Goal: Register for event/course

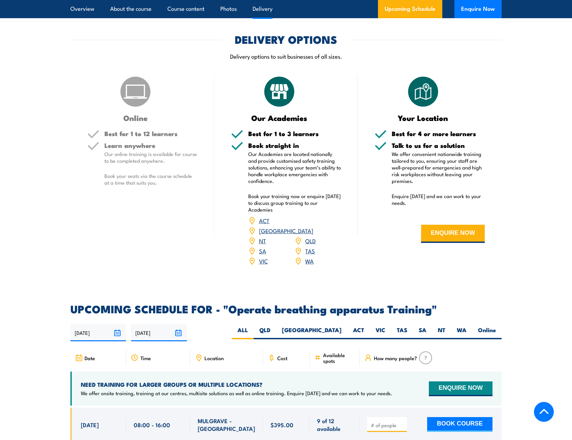
scroll to position [1045, 0]
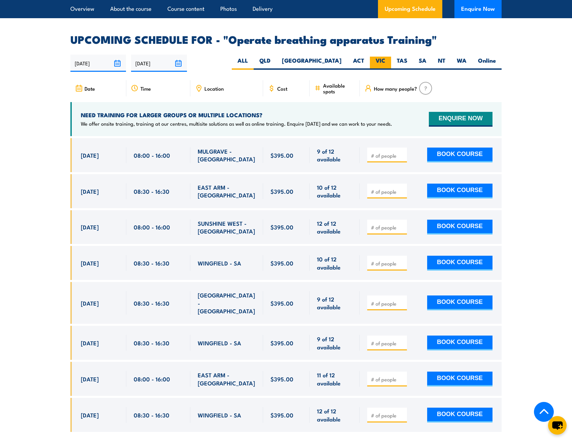
click at [383, 59] on label "VIC" at bounding box center [380, 63] width 21 height 13
click at [386, 59] on input "VIC" at bounding box center [388, 59] width 4 height 4
radio input "true"
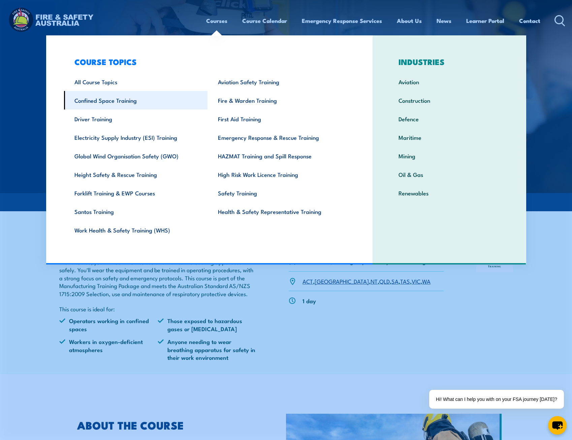
click at [116, 103] on link "Confined Space Training" at bounding box center [136, 100] width 144 height 19
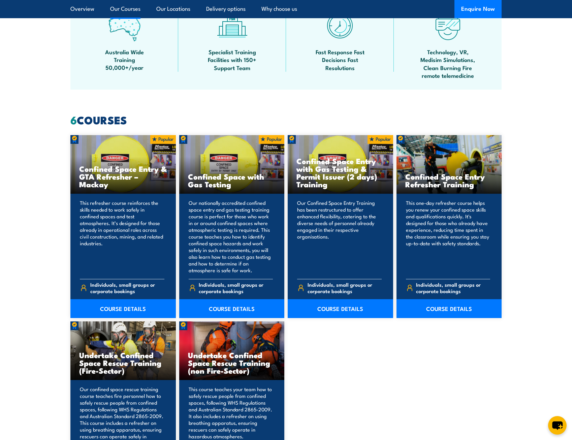
scroll to position [472, 0]
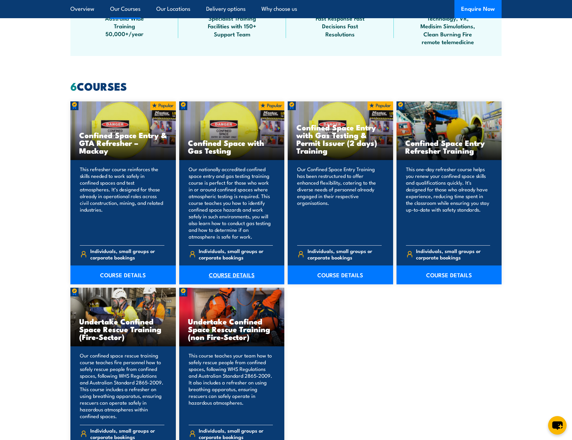
click at [233, 274] on link "COURSE DETAILS" at bounding box center [231, 275] width 105 height 19
click at [358, 280] on link "COURSE DETAILS" at bounding box center [340, 275] width 105 height 19
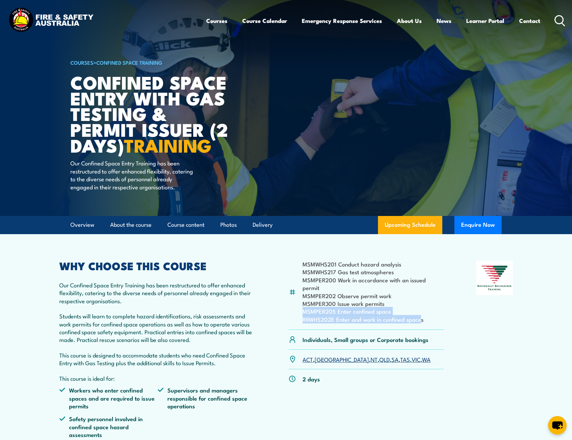
drag, startPoint x: 420, startPoint y: 320, endPoint x: 295, endPoint y: 309, distance: 125.8
click at [295, 309] on div "MSMWHS201 Conduct hazard analysis MSMWHS217 Gas test atmospheres MSMPER200 Work…" at bounding box center [366, 295] width 155 height 69
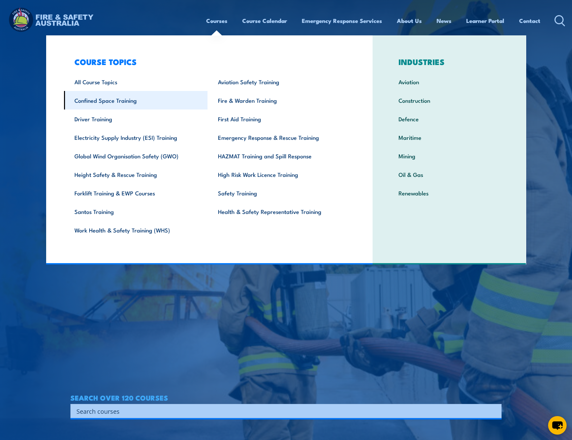
click at [117, 98] on link "Confined Space Training" at bounding box center [136, 100] width 144 height 19
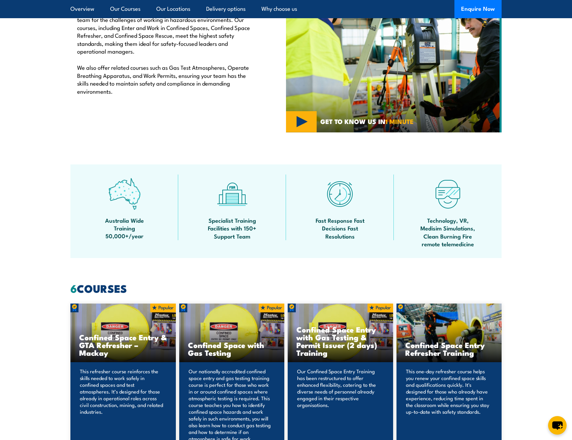
scroll to position [472, 0]
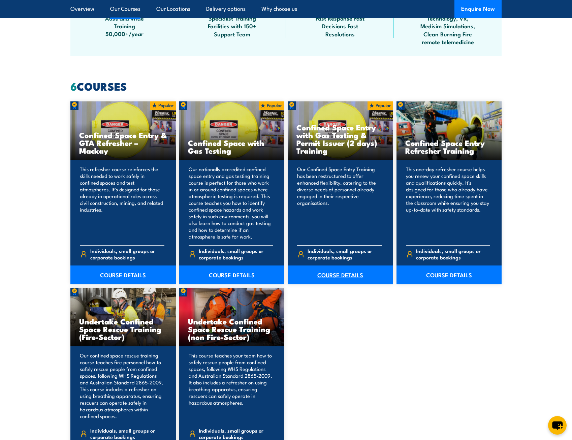
click at [340, 277] on link "COURSE DETAILS" at bounding box center [340, 275] width 105 height 19
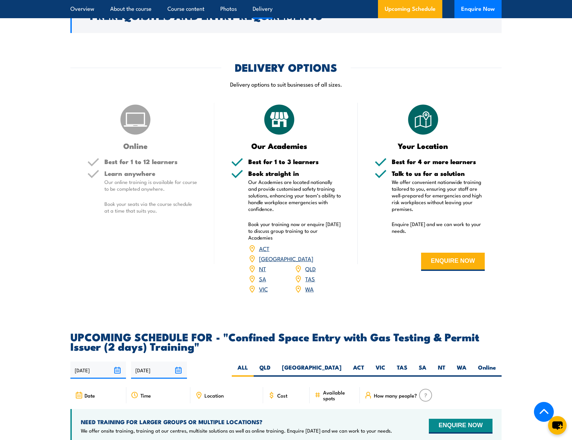
scroll to position [1180, 0]
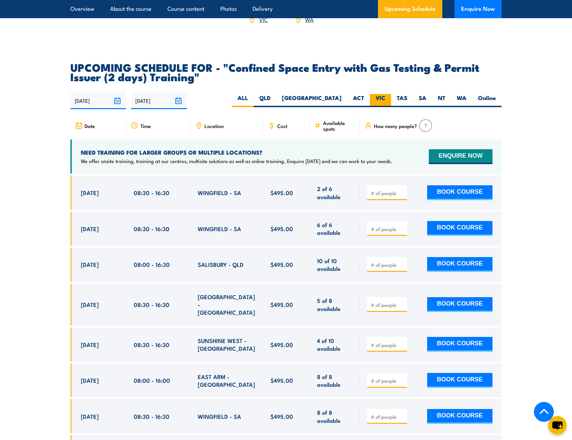
click at [378, 95] on label "VIC" at bounding box center [380, 100] width 21 height 13
click at [386, 95] on input "VIC" at bounding box center [388, 96] width 4 height 4
radio input "true"
